Goal: Communication & Community: Share content

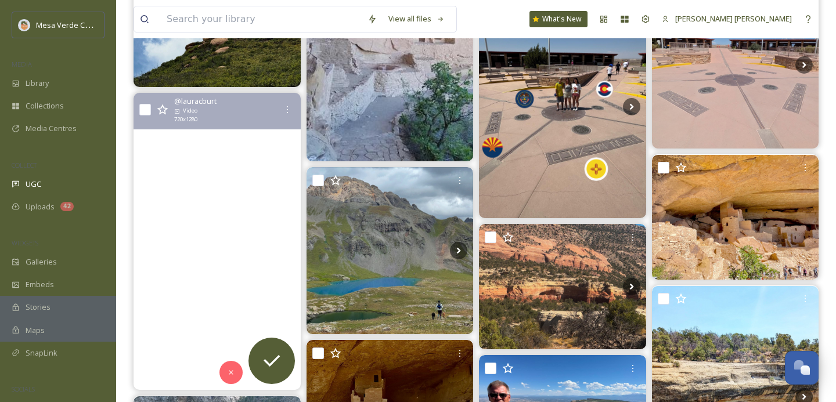
scroll to position [315, 0]
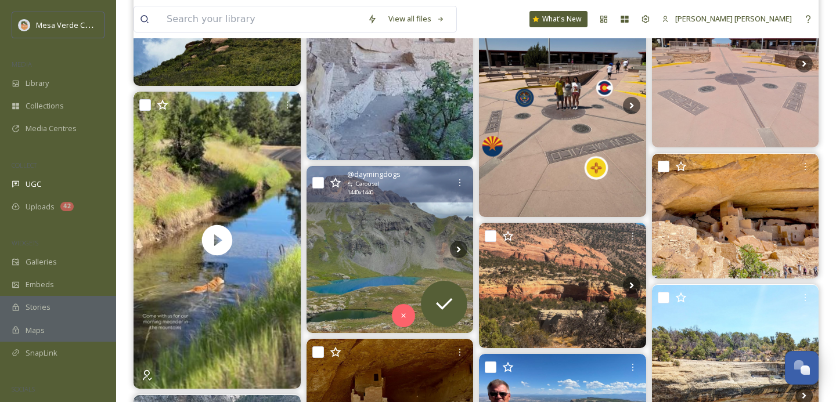
click at [390, 269] on img at bounding box center [390, 249] width 167 height 167
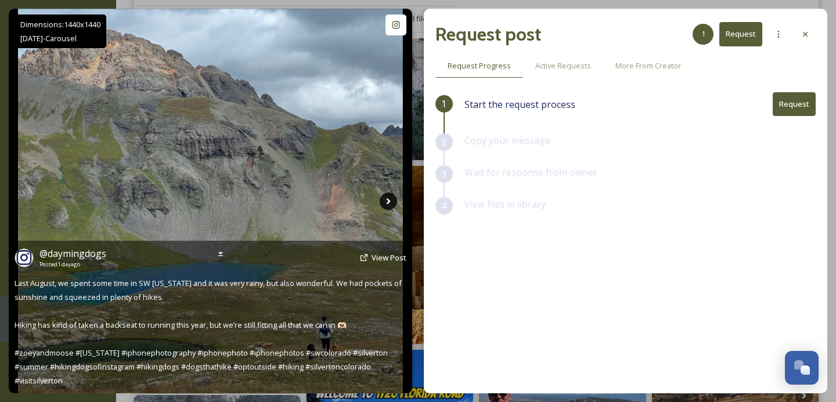
click at [387, 199] on icon at bounding box center [389, 201] width 4 height 6
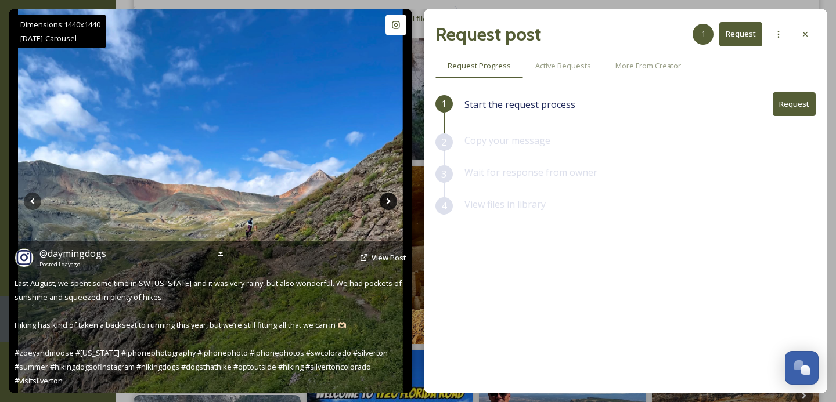
click at [387, 199] on icon at bounding box center [389, 201] width 4 height 6
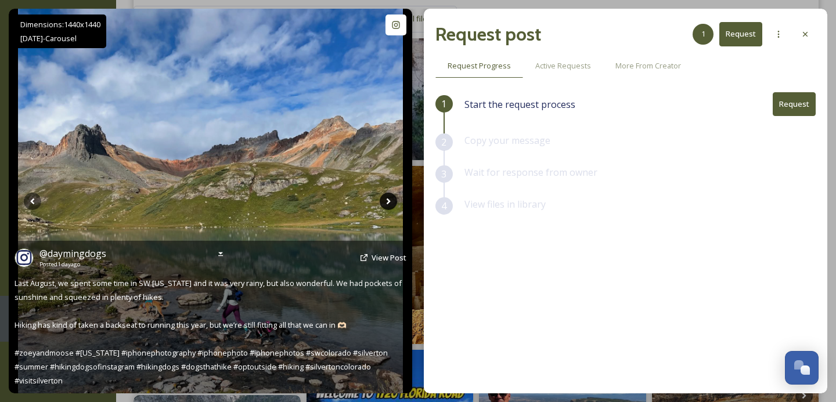
click at [387, 199] on icon at bounding box center [389, 201] width 4 height 6
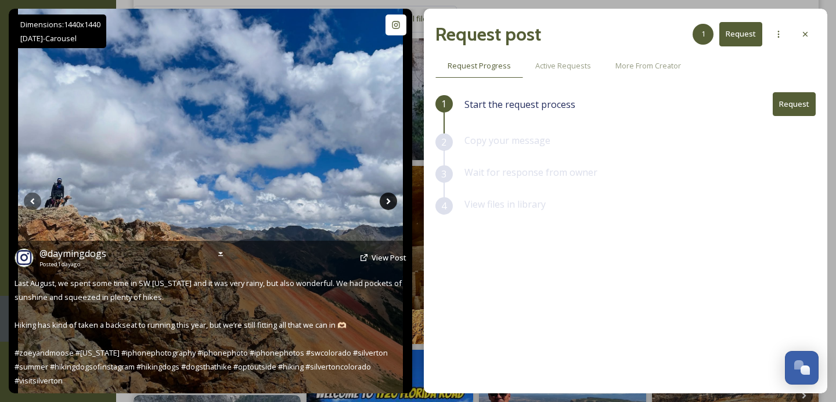
click at [387, 199] on icon at bounding box center [389, 201] width 4 height 6
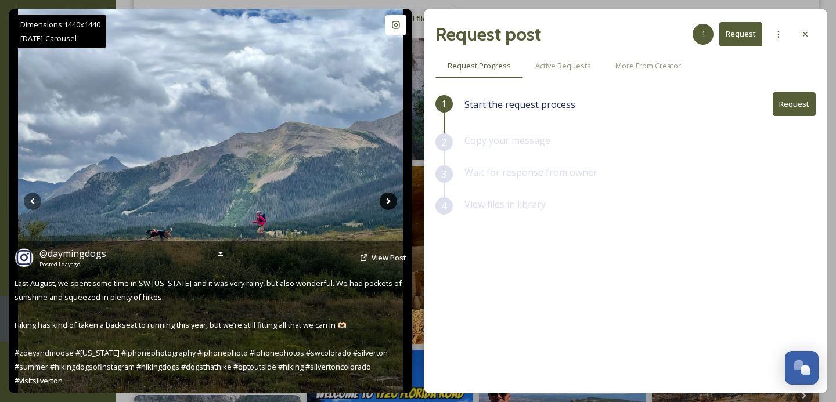
click at [387, 199] on icon at bounding box center [389, 201] width 4 height 6
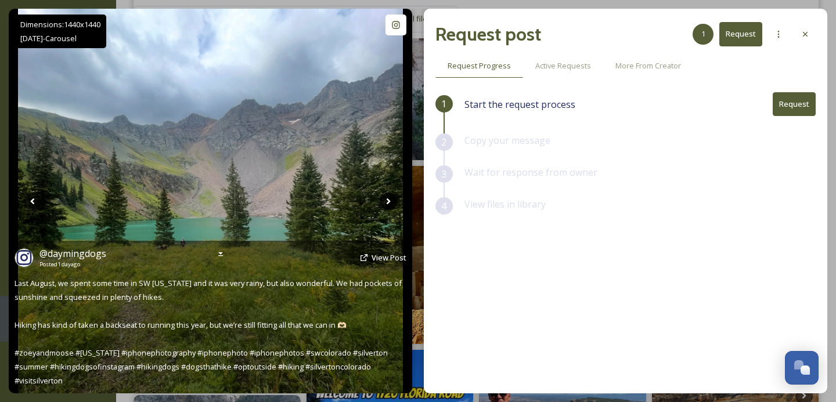
click at [387, 200] on icon at bounding box center [388, 201] width 17 height 17
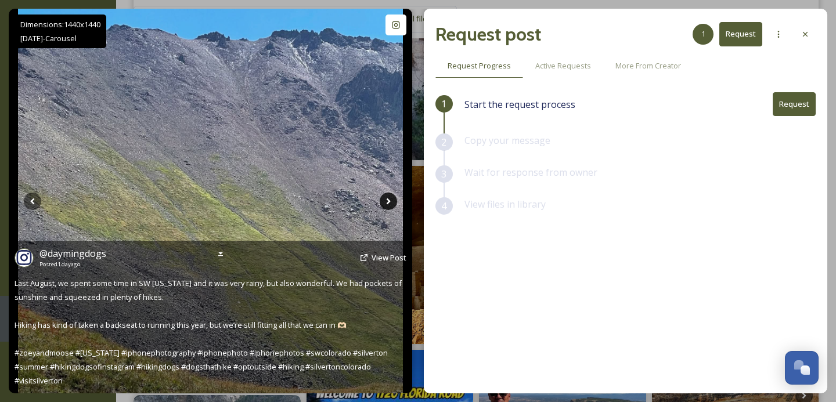
click at [387, 200] on icon at bounding box center [388, 201] width 17 height 17
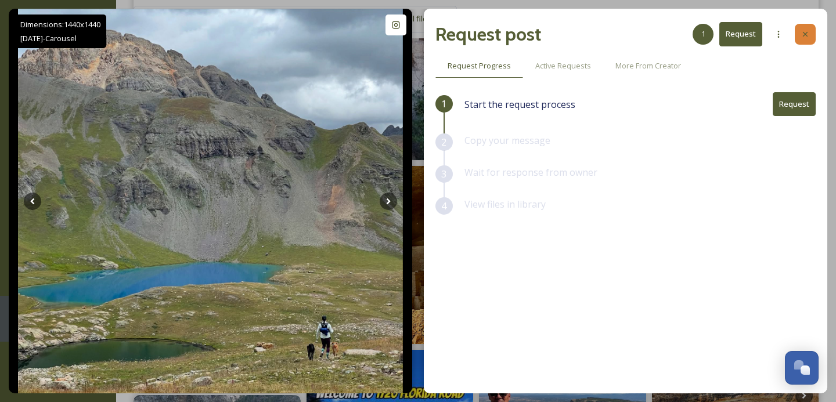
click at [804, 33] on icon at bounding box center [805, 34] width 5 height 5
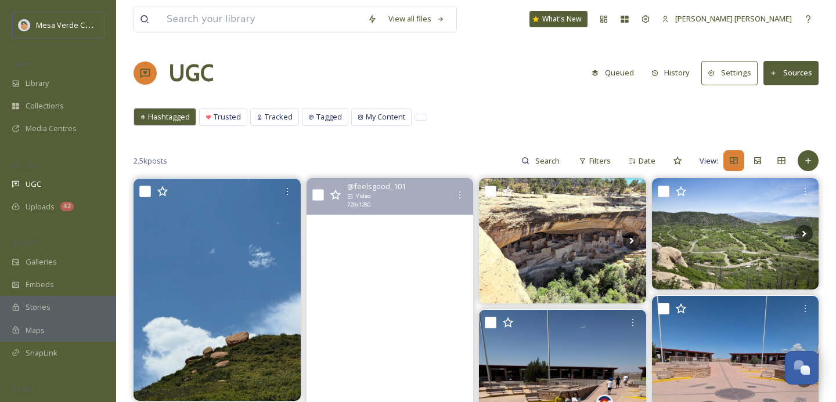
scroll to position [129, 0]
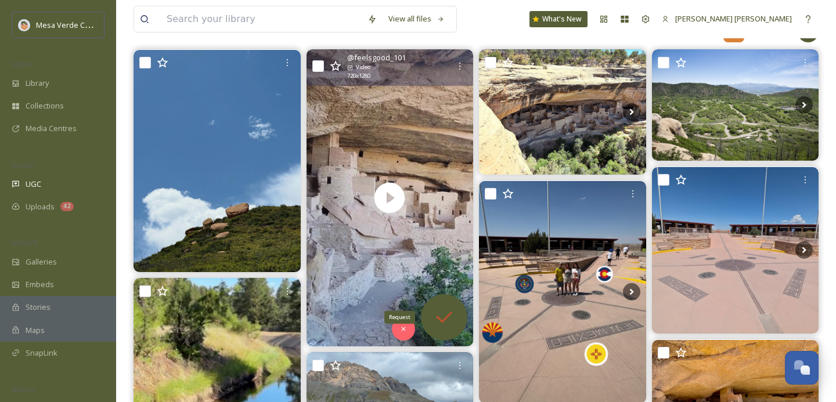
click at [444, 314] on icon at bounding box center [444, 317] width 23 height 23
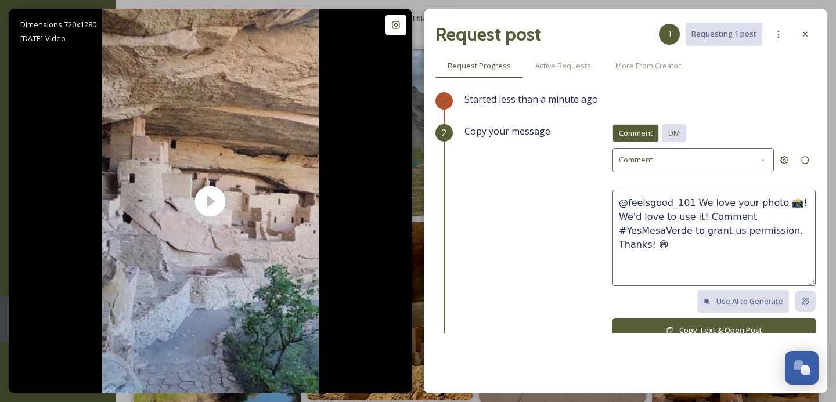
click at [678, 134] on span "DM" at bounding box center [674, 133] width 12 height 11
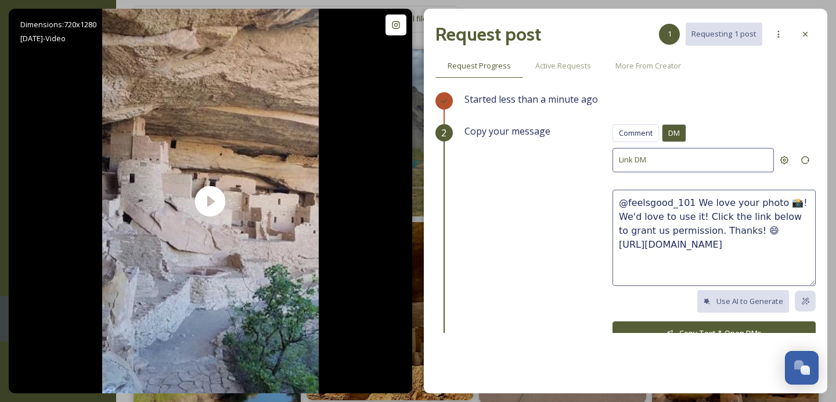
drag, startPoint x: 704, startPoint y: 231, endPoint x: 691, endPoint y: 205, distance: 28.6
click at [691, 205] on textarea "@feelsgood_101 We love your photo 📸! We'd love to use it! Click the link below …" at bounding box center [714, 238] width 203 height 96
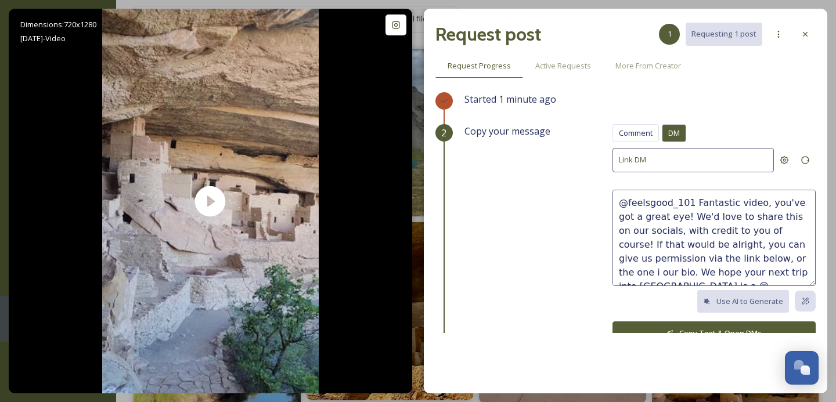
click at [742, 253] on textarea "@feelsgood_101 Fantastic video, you've got a great eye! We'd love to share this…" at bounding box center [714, 238] width 203 height 96
click at [785, 272] on textarea "@feelsgood_101 Fantastic video, you've got a great eye! We'd love to share this…" at bounding box center [714, 238] width 203 height 96
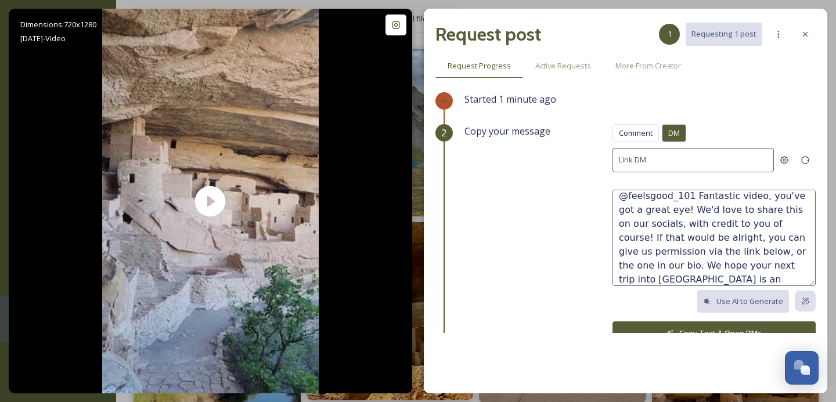
type textarea "@feelsgood_101 Fantastic video, you've got a great eye! We'd love to share this…"
click at [683, 327] on button "Copy Text & Open DMs" at bounding box center [714, 334] width 203 height 24
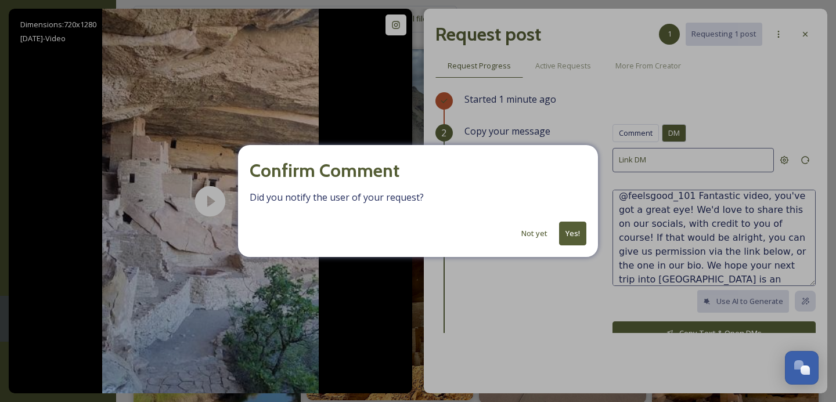
click at [573, 233] on button "Yes!" at bounding box center [572, 234] width 27 height 24
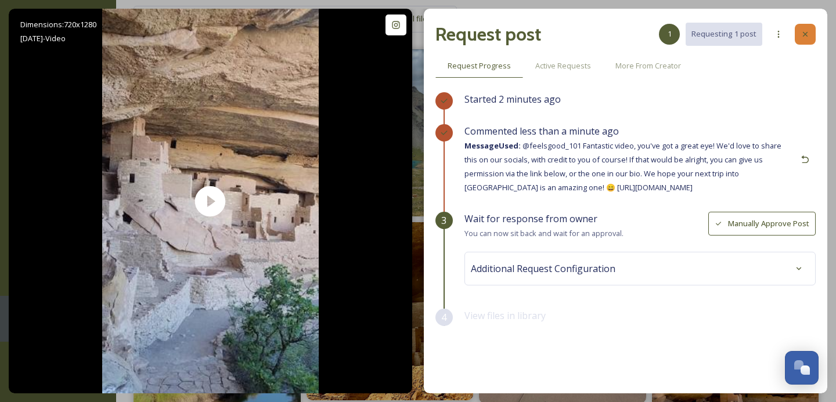
click at [805, 33] on icon at bounding box center [805, 34] width 9 height 9
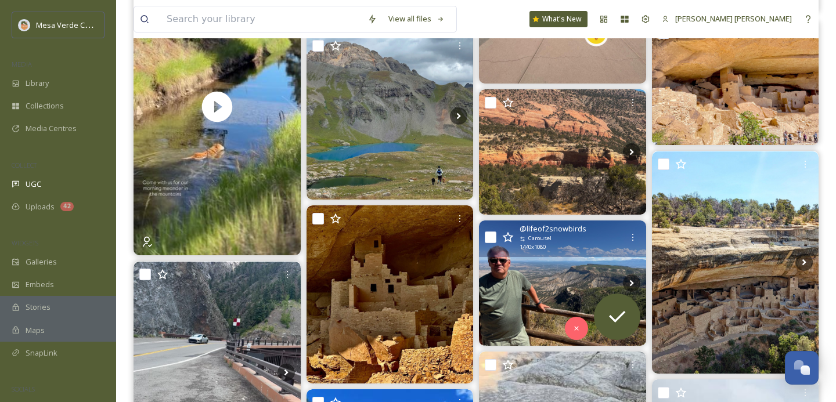
scroll to position [448, 0]
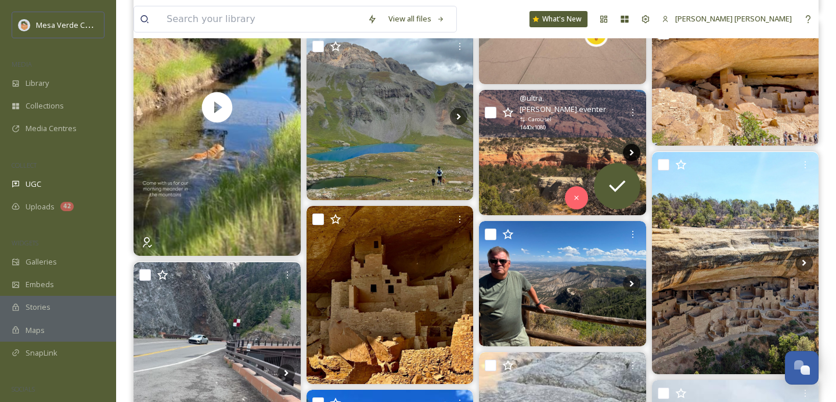
click at [629, 152] on icon at bounding box center [631, 152] width 17 height 17
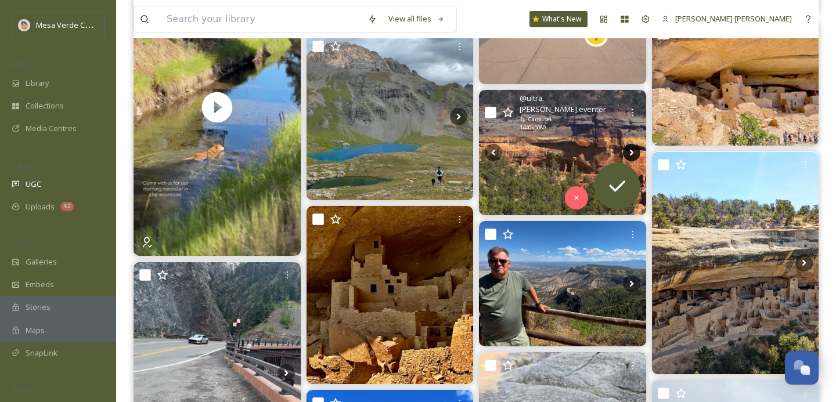
click at [629, 152] on icon at bounding box center [631, 152] width 17 height 17
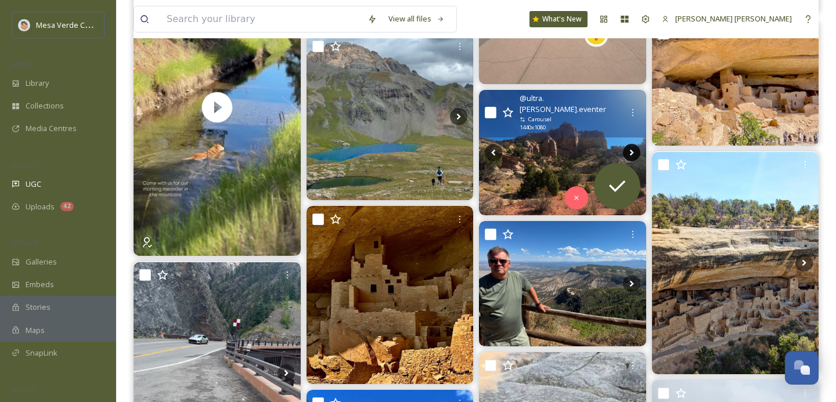
click at [629, 152] on icon at bounding box center [631, 152] width 17 height 17
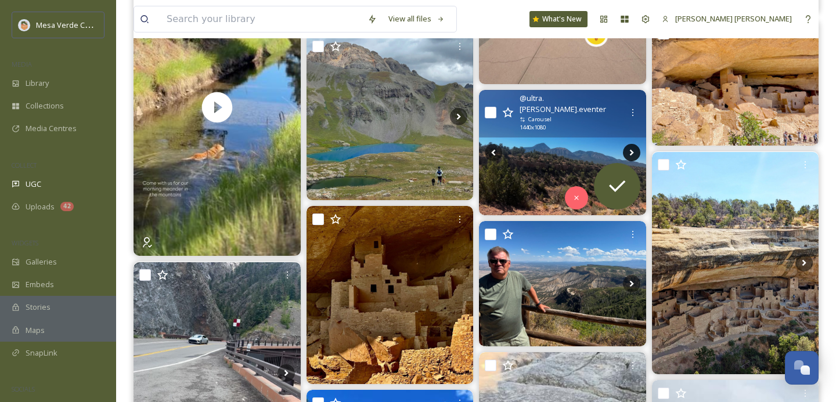
click at [629, 152] on icon at bounding box center [631, 152] width 17 height 17
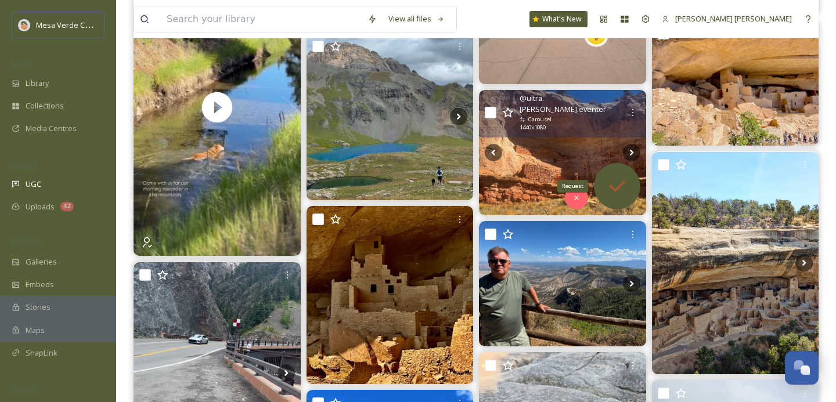
click at [615, 192] on icon at bounding box center [617, 186] width 23 height 23
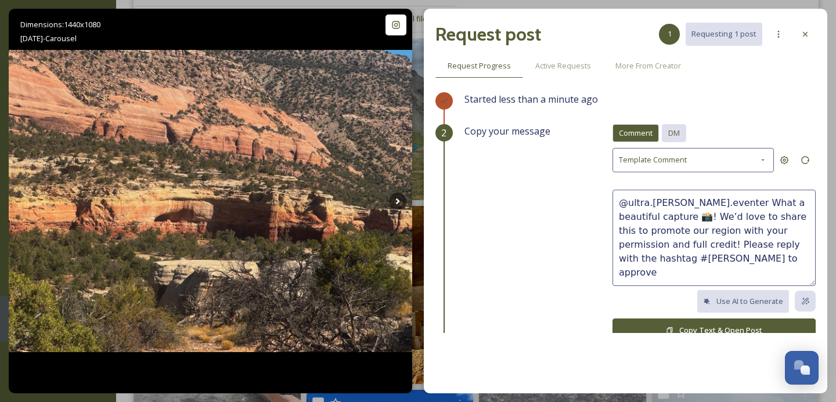
click at [675, 134] on span "DM" at bounding box center [674, 133] width 12 height 11
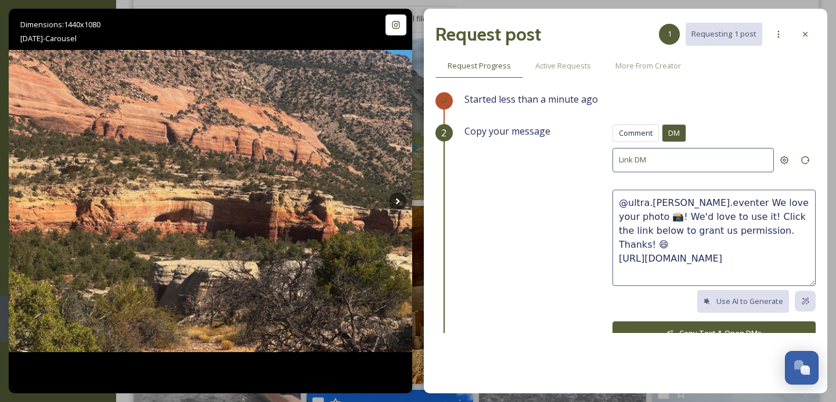
drag, startPoint x: 739, startPoint y: 229, endPoint x: 707, endPoint y: 206, distance: 39.5
click at [707, 206] on textarea "@ultra.[PERSON_NAME].eventer We love your photo 📸! We'd love to use it! Click t…" at bounding box center [714, 238] width 203 height 96
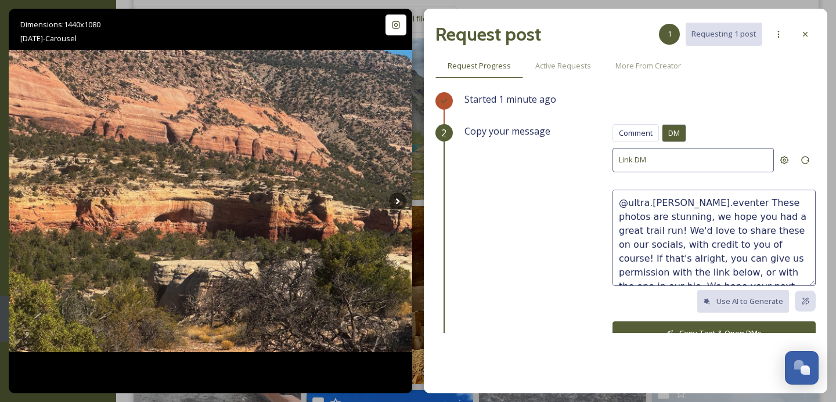
scroll to position [7, 0]
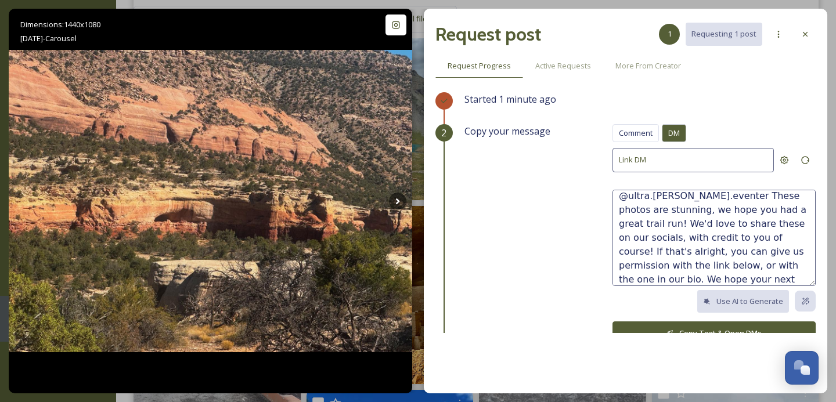
click at [766, 281] on textarea "@ultra.[PERSON_NAME].eventer These photos are stunning, we hope you had a great…" at bounding box center [714, 238] width 203 height 96
click at [661, 256] on textarea "@ultra.[PERSON_NAME].eventer These photos are stunning, we hope you had a great…" at bounding box center [714, 238] width 203 height 96
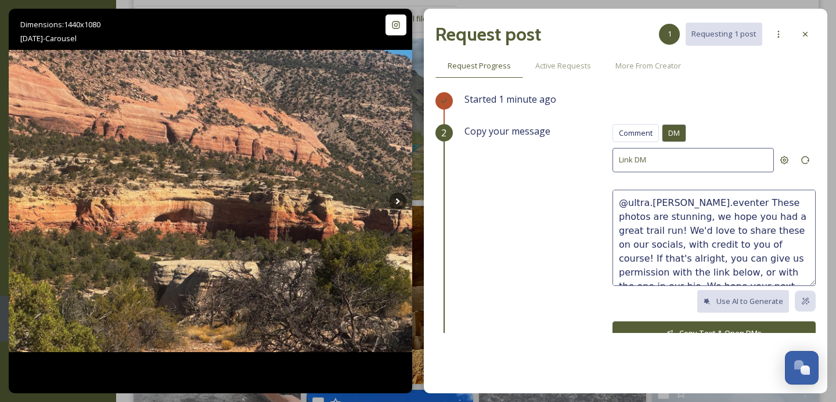
type textarea "@ultra.[PERSON_NAME].eventer These photos are stunning, we hope you had a great…"
click at [669, 325] on button "Copy Text & Open DMs" at bounding box center [714, 334] width 203 height 24
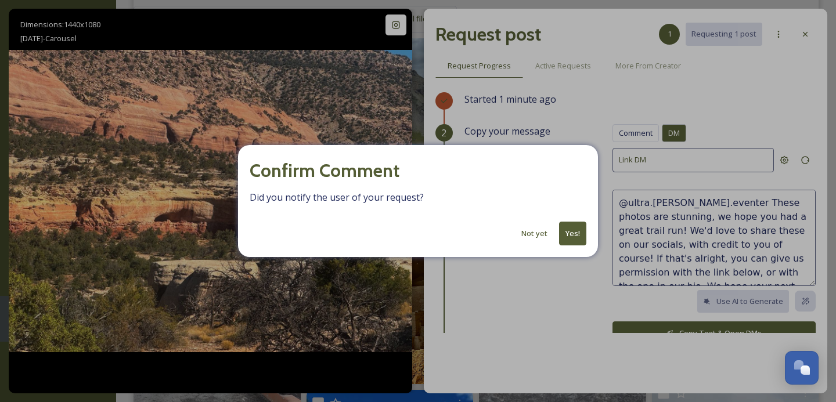
click at [574, 236] on button "Yes!" at bounding box center [572, 234] width 27 height 24
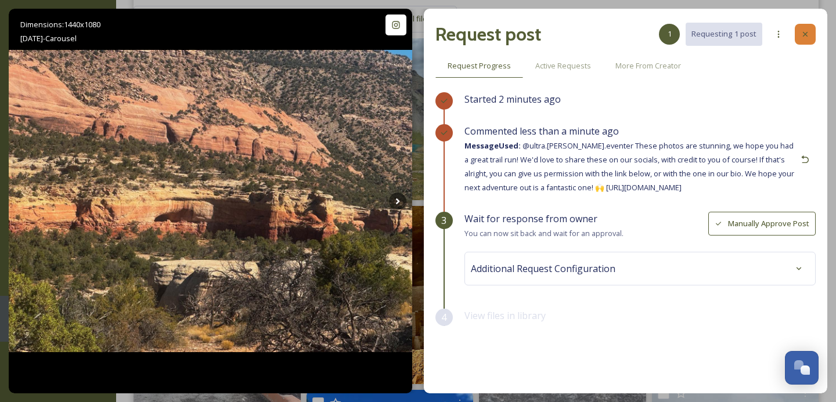
click at [808, 33] on icon at bounding box center [805, 34] width 9 height 9
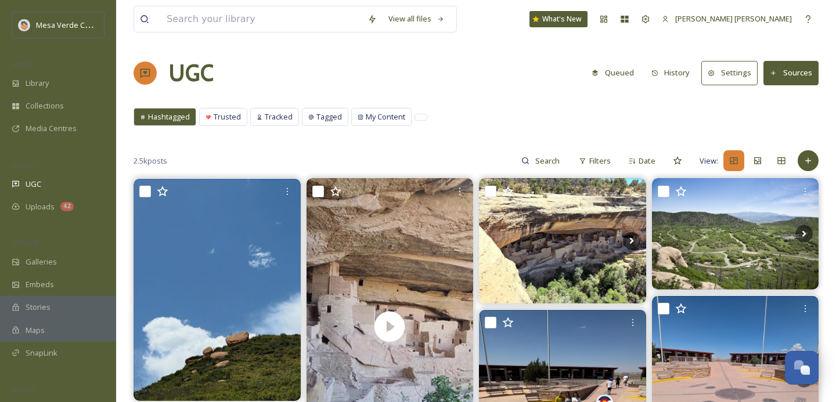
click at [678, 69] on button "History" at bounding box center [671, 73] width 51 height 23
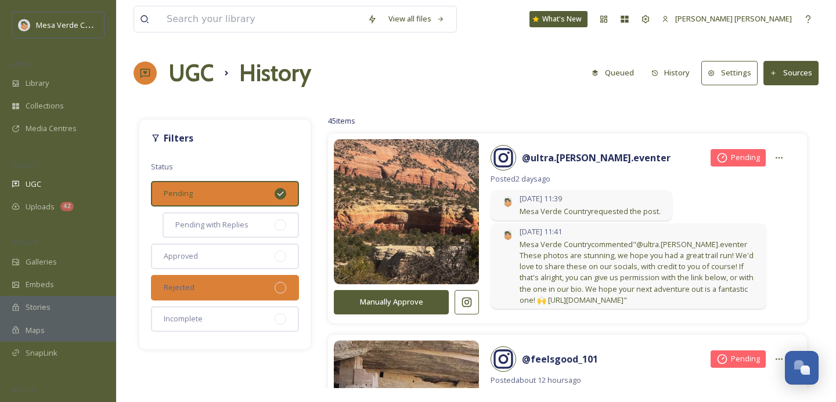
click at [225, 287] on div "Rejected" at bounding box center [225, 288] width 148 height 26
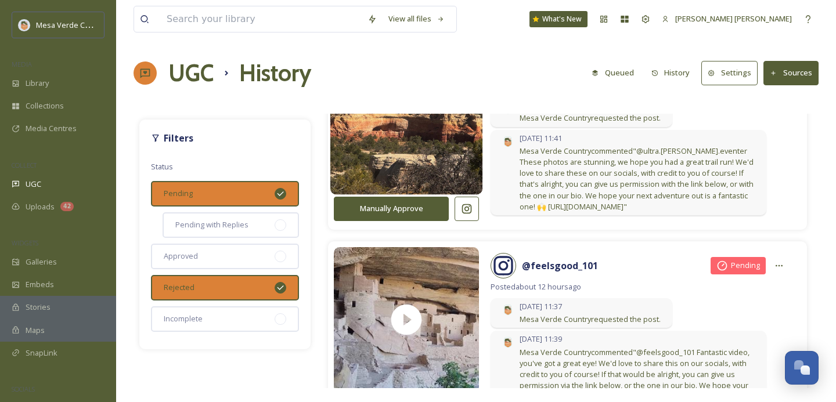
scroll to position [94, 0]
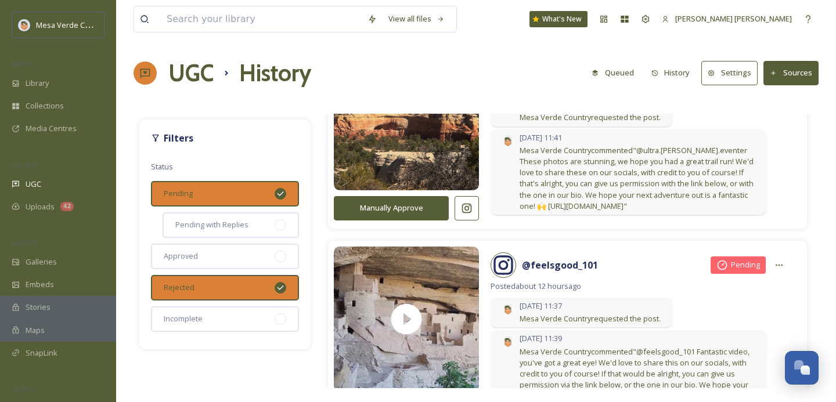
click at [261, 193] on div "Pending" at bounding box center [225, 194] width 148 height 26
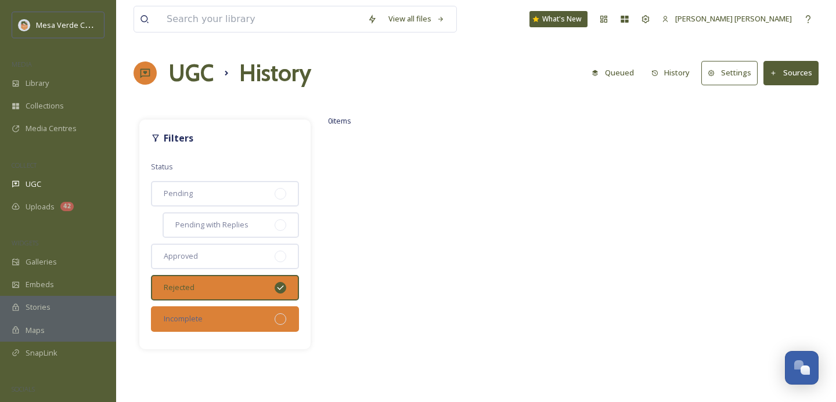
click at [265, 325] on div "Incomplete" at bounding box center [225, 320] width 148 height 26
click at [263, 282] on div "Rejected" at bounding box center [225, 288] width 148 height 26
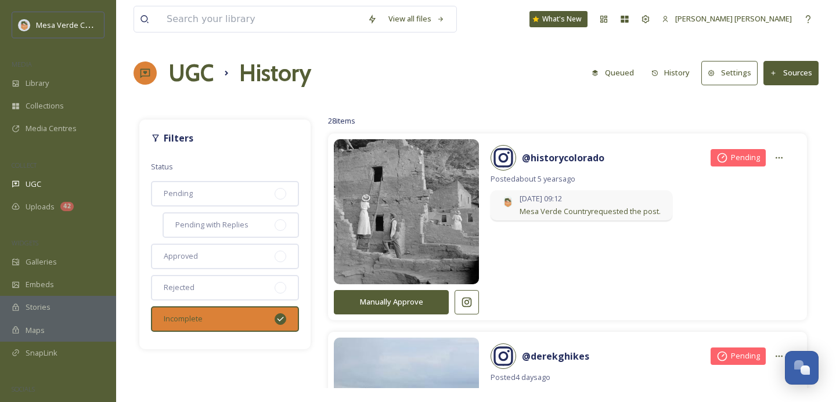
click at [273, 318] on div "Incomplete" at bounding box center [225, 320] width 148 height 26
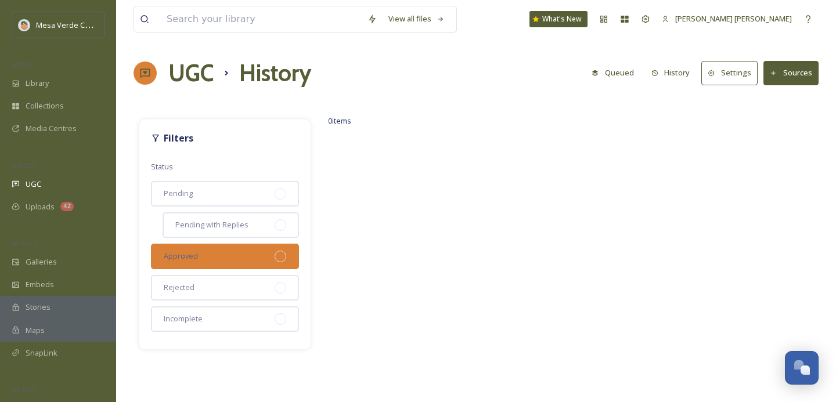
click at [271, 253] on div "Approved" at bounding box center [225, 257] width 148 height 26
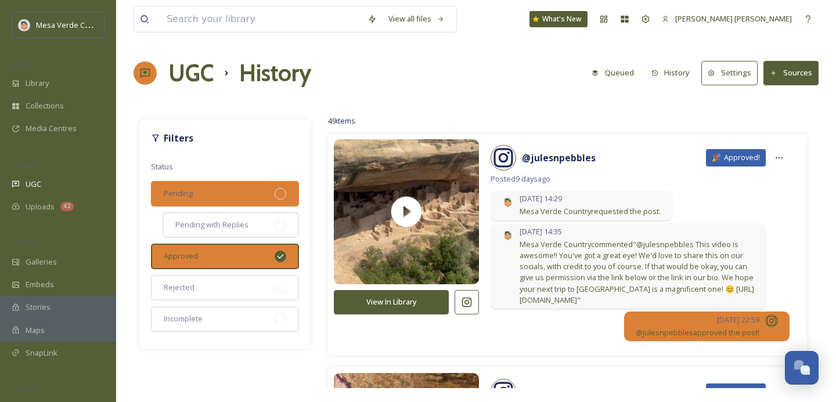
click at [225, 193] on div "Pending" at bounding box center [225, 194] width 148 height 26
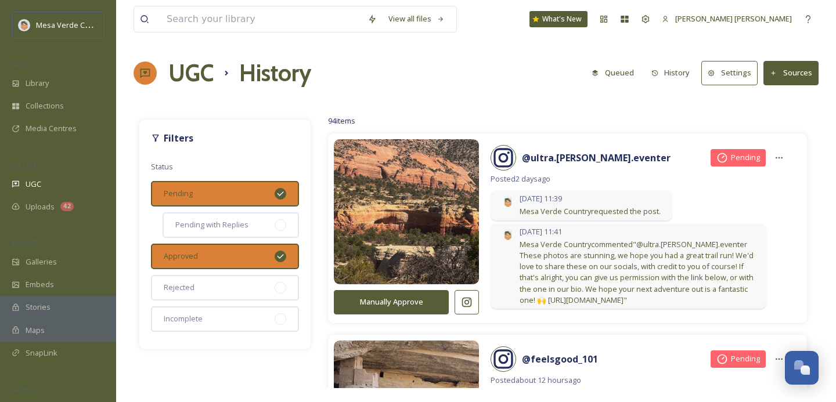
click at [275, 258] on div "Approved" at bounding box center [225, 257] width 148 height 26
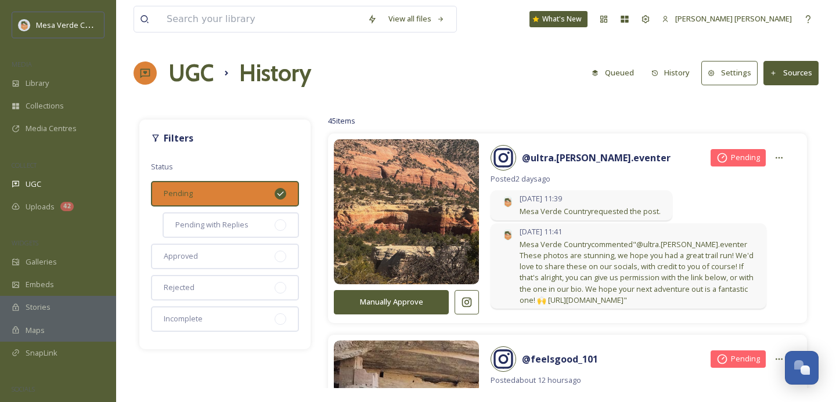
click at [276, 189] on icon at bounding box center [280, 193] width 9 height 9
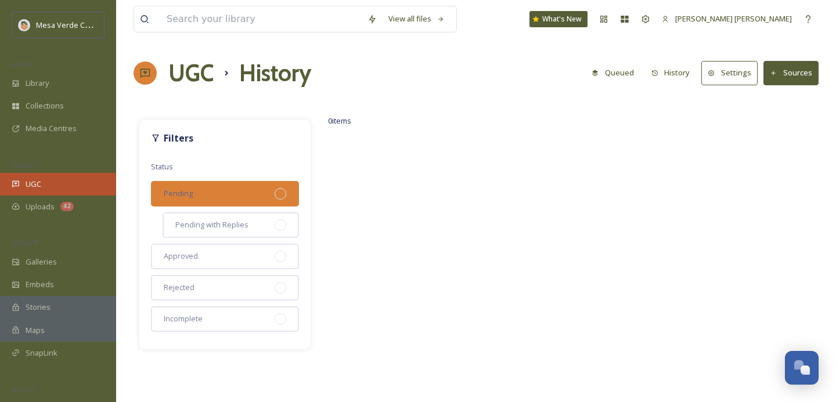
click at [46, 188] on div "UGC" at bounding box center [58, 184] width 116 height 23
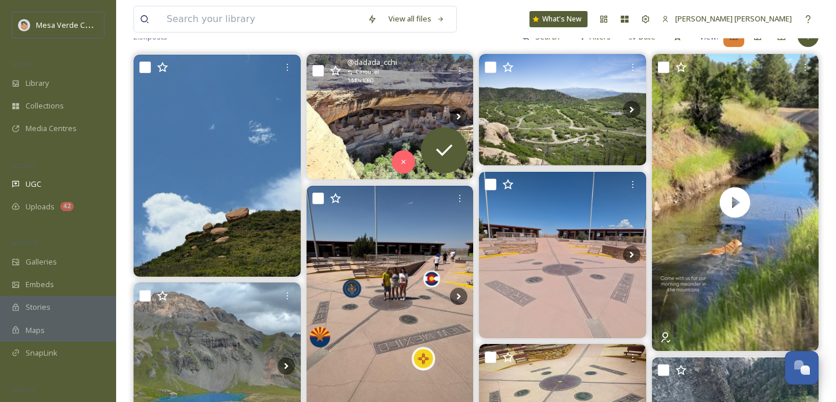
scroll to position [125, 0]
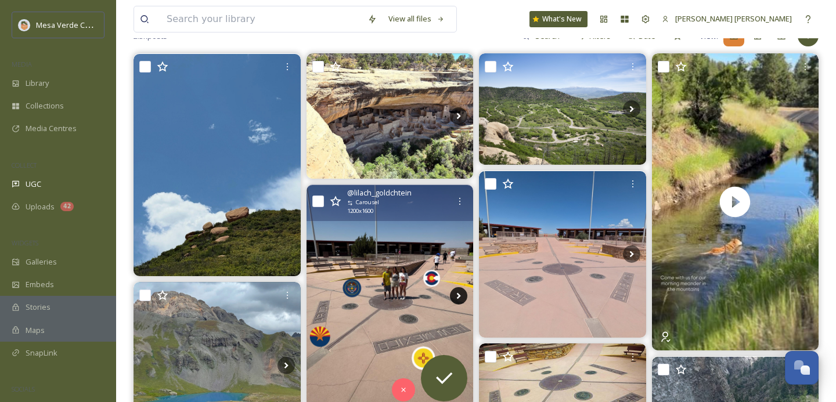
click at [458, 297] on icon at bounding box center [459, 296] width 4 height 6
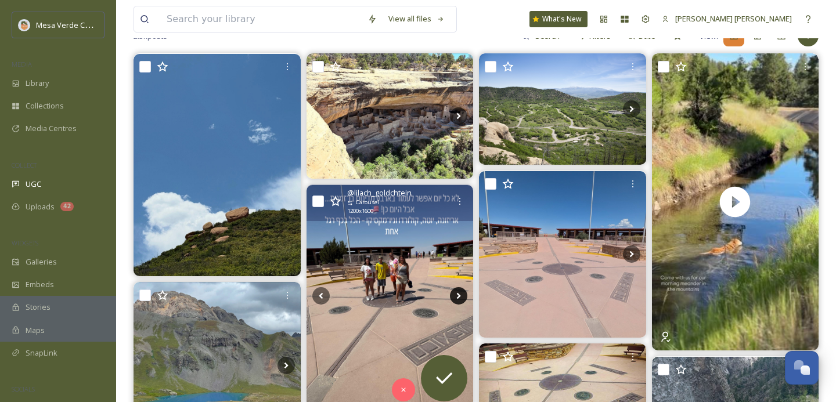
click at [458, 297] on icon at bounding box center [459, 296] width 4 height 6
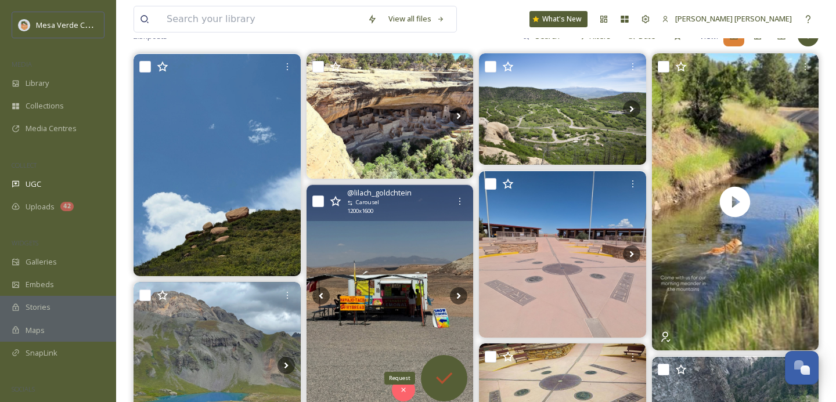
click at [454, 371] on icon at bounding box center [444, 378] width 23 height 23
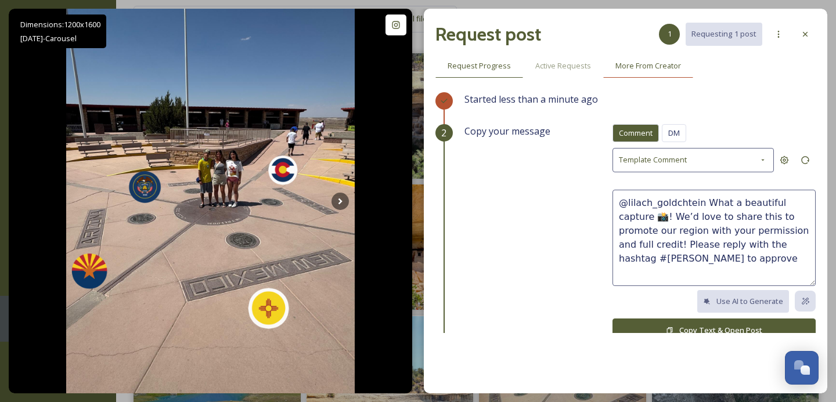
click at [648, 66] on span "More From Creator" at bounding box center [649, 65] width 66 height 11
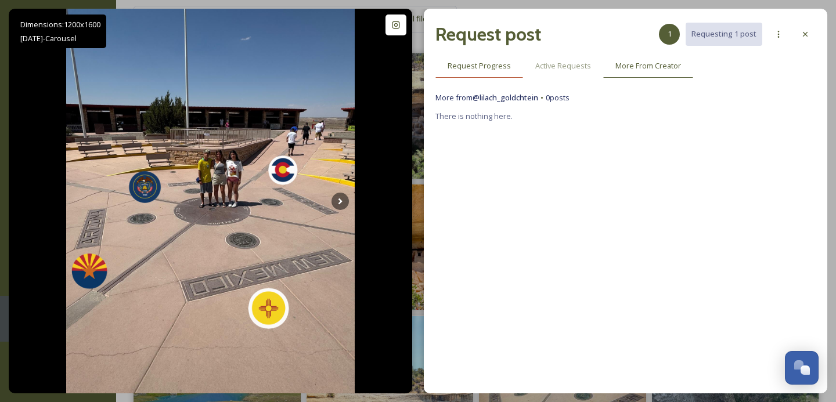
click at [484, 70] on span "Request Progress" at bounding box center [479, 65] width 63 height 11
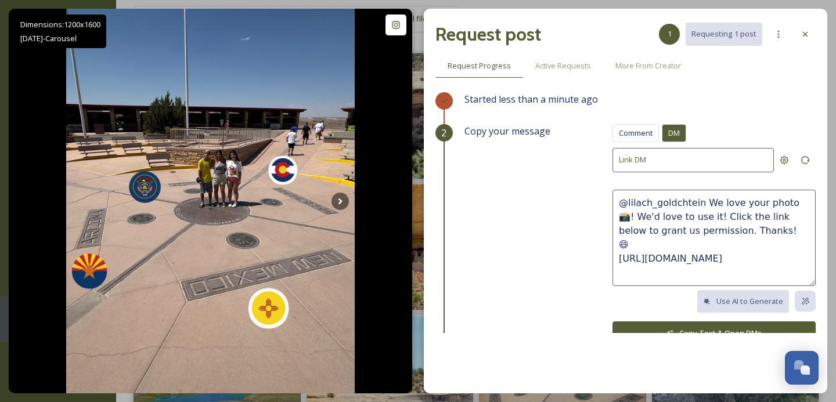
click at [675, 131] on span "DM" at bounding box center [674, 133] width 12 height 11
drag, startPoint x: 751, startPoint y: 229, endPoint x: 704, endPoint y: 202, distance: 54.9
click at [704, 202] on textarea "@lilach_goldchtein We love your photo 📸! We'd love to use it! Click the link be…" at bounding box center [714, 238] width 203 height 96
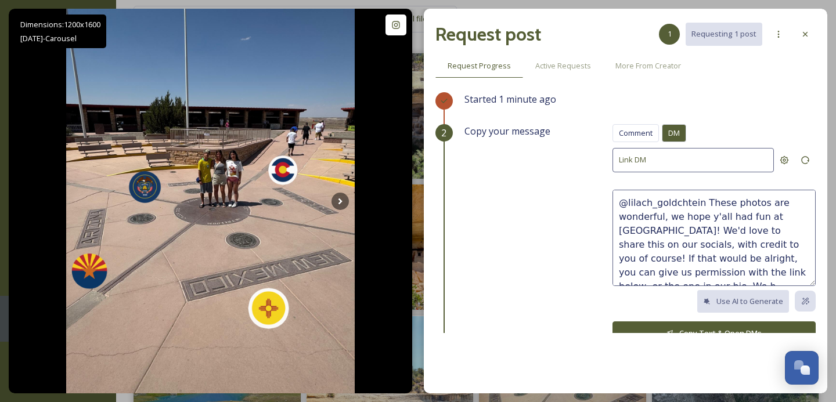
scroll to position [7, 0]
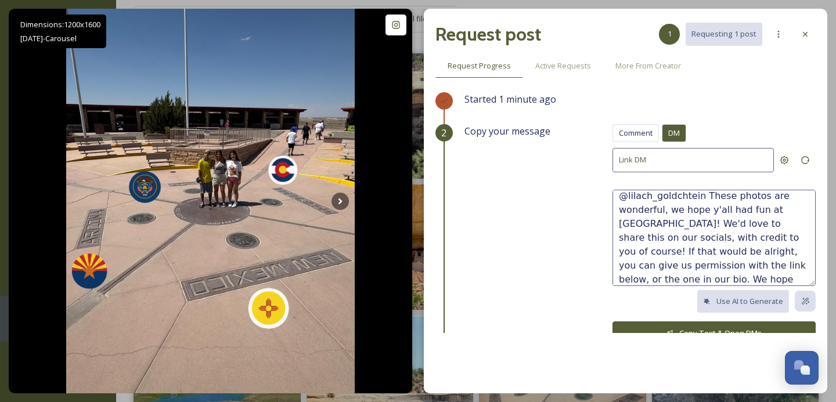
click at [779, 280] on textarea "@lilach_goldchtein These photos are wonderful, we hope y'all had fun at [GEOGRA…" at bounding box center [714, 238] width 203 height 96
click at [643, 283] on textarea "@lilach_goldchtein These photos are wonderful, we hope y'all had fun at [GEOGRA…" at bounding box center [714, 238] width 203 height 96
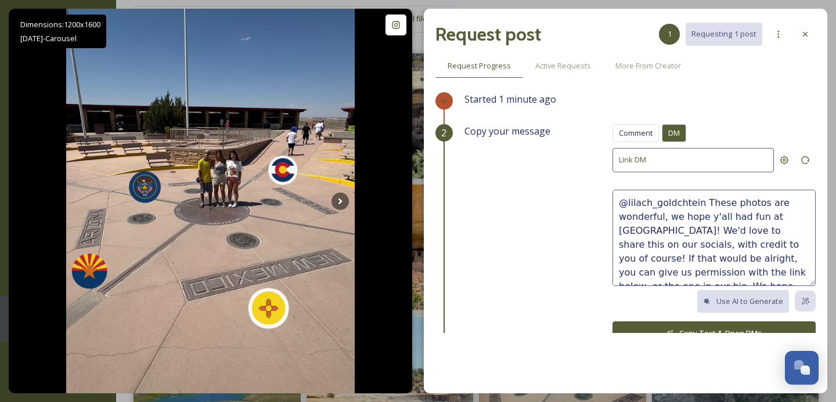
click at [545, 274] on div "Copy your message Comment DM Comment DM Link DM @lilach_goldchtein These photos…" at bounding box center [640, 244] width 351 height 241
click at [649, 307] on div "Use AI to Generate" at bounding box center [714, 301] width 203 height 23
click at [774, 254] on textarea "@lilach_goldchtein These photos are wonderful, we hope y'all had fun at [GEOGRA…" at bounding box center [714, 238] width 203 height 96
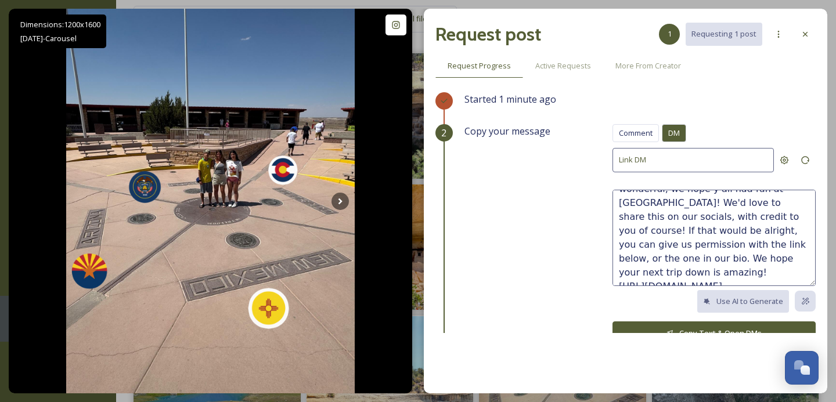
click at [781, 256] on textarea "@lilach_goldchtein These photos are wonderful, we hope y'all had fun at [GEOGRA…" at bounding box center [714, 238] width 203 height 96
click at [719, 264] on textarea "@lilach_goldchtein These photos are wonderful, we hope y'all had fun at [GEOGRA…" at bounding box center [714, 238] width 203 height 96
click at [784, 265] on textarea "@lilach_goldchtein These photos are wonderful, we hope y'all had fun at [GEOGRA…" at bounding box center [714, 238] width 203 height 96
click at [779, 261] on textarea "@lilach_goldchtein These photos are wonderful, we hope y'all had fun at [GEOGRA…" at bounding box center [714, 238] width 203 height 96
click at [731, 251] on textarea "@lilach_goldchtein These photos are wonderful, we hope y'all had fun at [GEOGRA…" at bounding box center [714, 238] width 203 height 96
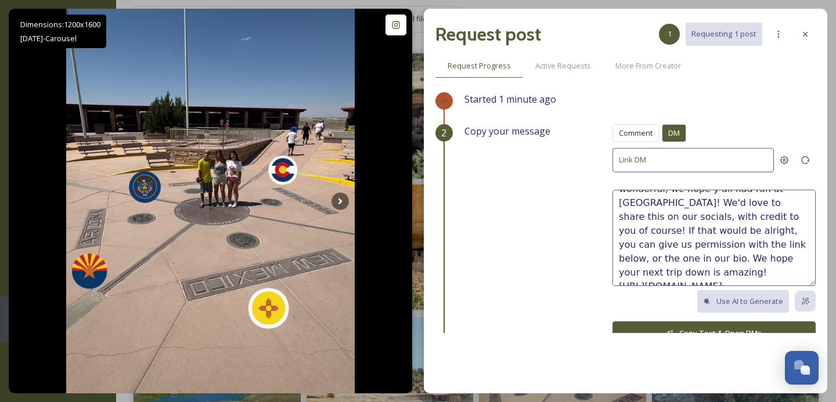
click at [699, 256] on textarea "@lilach_goldchtein These photos are wonderful, we hope y'all had fun at [GEOGRA…" at bounding box center [714, 238] width 203 height 96
click at [635, 251] on textarea "@lilach_goldchtein These photos are wonderful, we hope y'all had fun at [GEOGRA…" at bounding box center [714, 238] width 203 height 96
click at [639, 257] on textarea "@lilach_goldchtein These photos are wonderful, we hope y'all had fun at [GEOGRA…" at bounding box center [714, 238] width 203 height 96
drag, startPoint x: 649, startPoint y: 256, endPoint x: 641, endPoint y: 257, distance: 8.2
click at [641, 257] on textarea "@lilach_goldchtein These photos are wonderful, we hope y'all had fun at [GEOGRA…" at bounding box center [714, 238] width 203 height 96
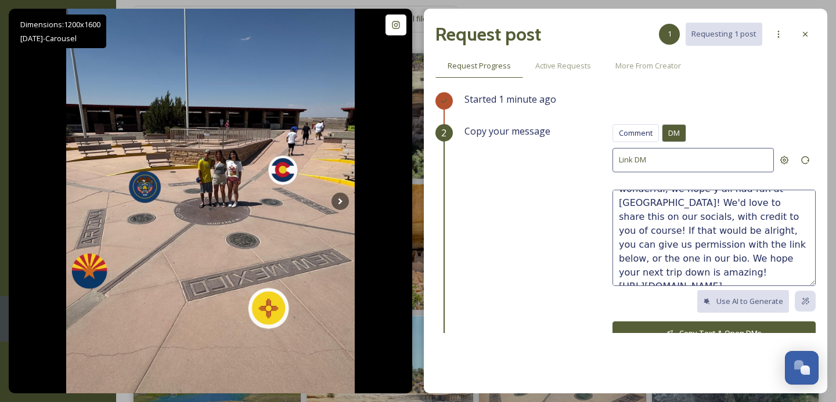
click at [778, 260] on textarea "@lilach_goldchtein These photos are wonderful, we hope y'all had fun at [GEOGRA…" at bounding box center [714, 238] width 203 height 96
paste textarea "😄"
type textarea "@lilach_goldchtein These photos are wonderful, we hope y'all had fun at [GEOGRA…"
click at [754, 323] on button "Copy Text & Open DMs" at bounding box center [714, 334] width 203 height 24
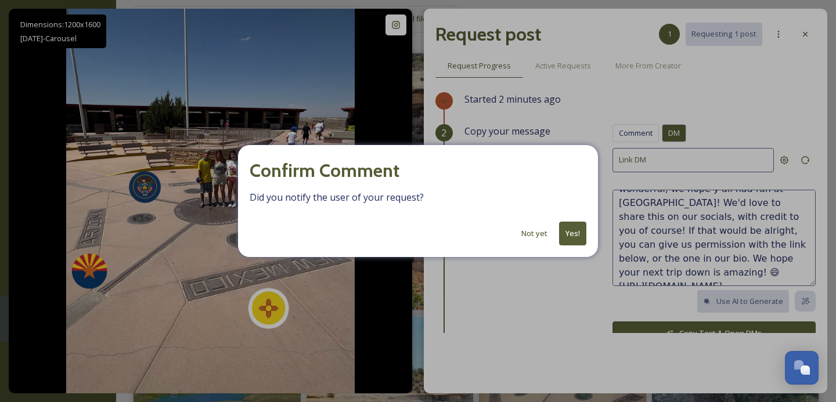
click at [578, 230] on button "Yes!" at bounding box center [572, 234] width 27 height 24
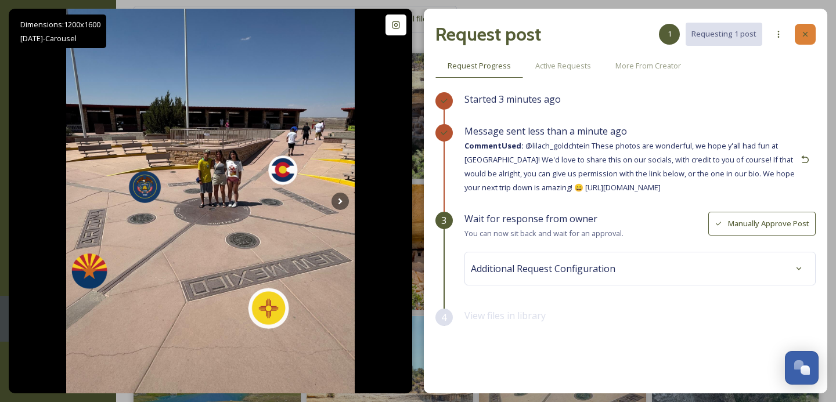
click at [801, 38] on icon at bounding box center [805, 34] width 9 height 9
